Goal: Task Accomplishment & Management: Manage account settings

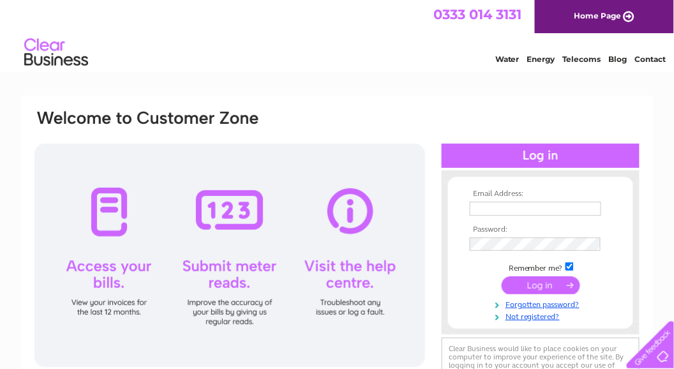
type input "[PERSON_NAME][EMAIL_ADDRESS][DOMAIN_NAME]"
click at [541, 286] on input "submit" at bounding box center [541, 285] width 79 height 18
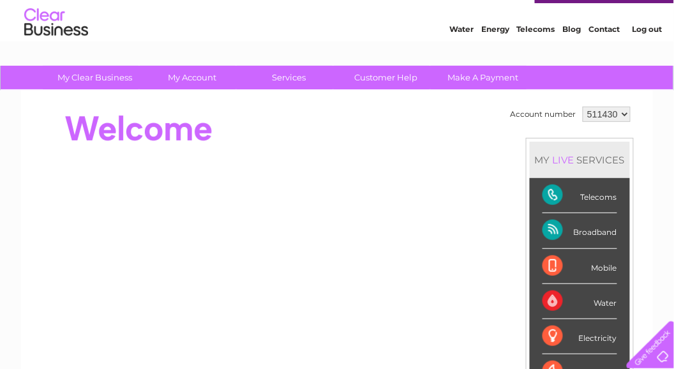
scroll to position [17, 0]
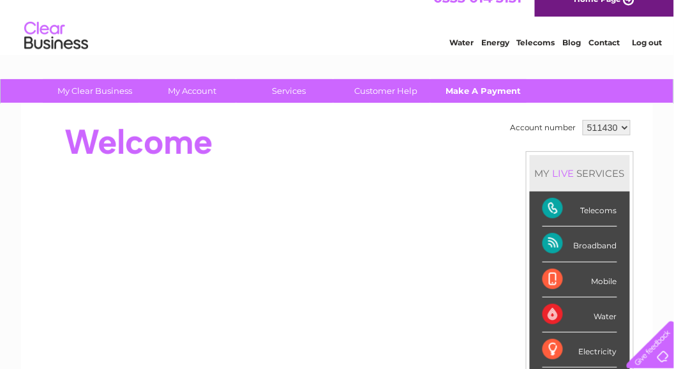
click at [481, 91] on link "Make A Payment" at bounding box center [483, 91] width 105 height 24
click at [470, 90] on link "Make A Payment" at bounding box center [483, 91] width 105 height 24
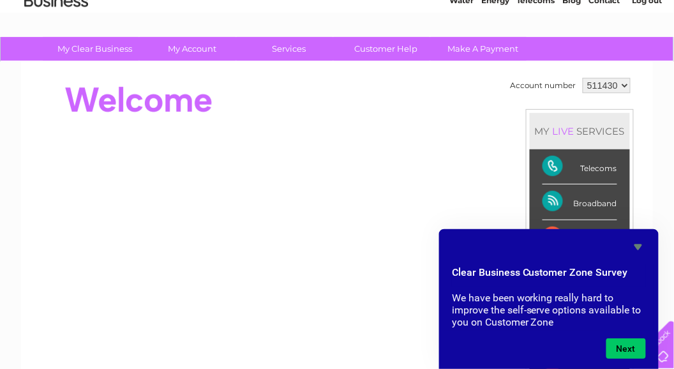
scroll to position [0, 0]
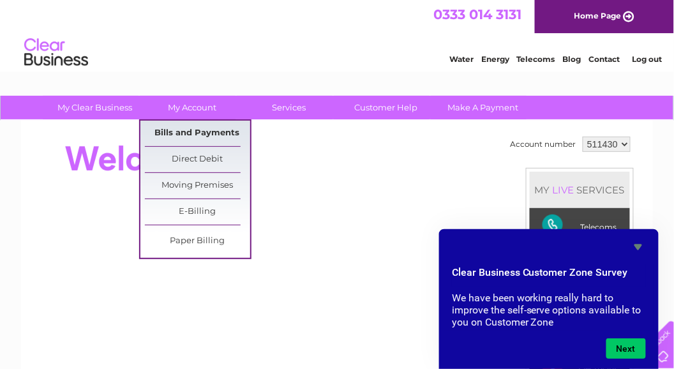
click at [189, 133] on link "Bills and Payments" at bounding box center [197, 134] width 105 height 26
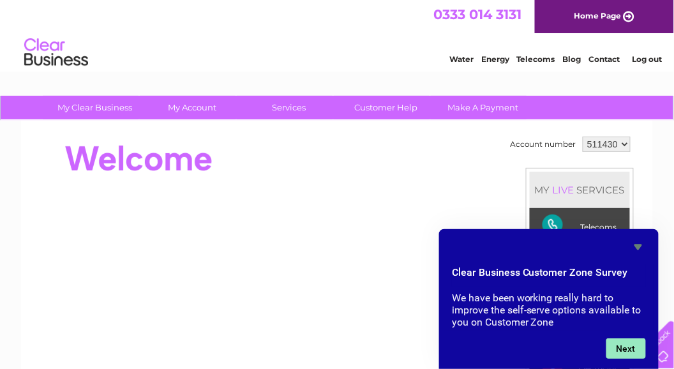
click at [635, 353] on button "Next" at bounding box center [626, 348] width 40 height 20
